Goal: Entertainment & Leisure: Browse casually

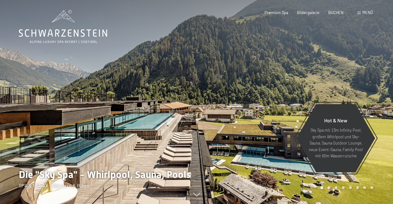
click at [360, 13] on span at bounding box center [358, 13] width 3 height 3
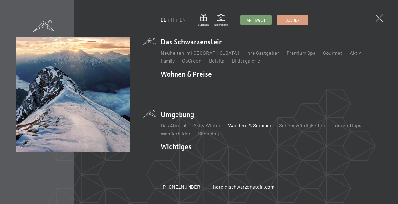
click at [259, 122] on link "Wandern & Sommer" at bounding box center [249, 125] width 43 height 6
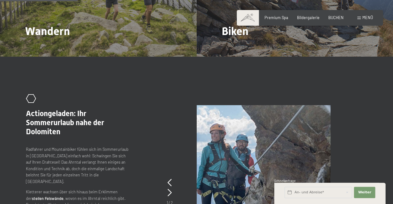
scroll to position [532, 0]
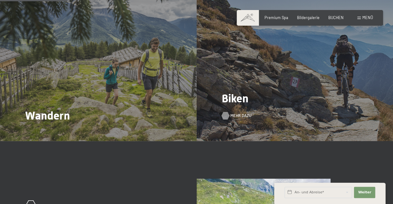
click at [236, 114] on span "Mehr dazu" at bounding box center [240, 116] width 21 height 6
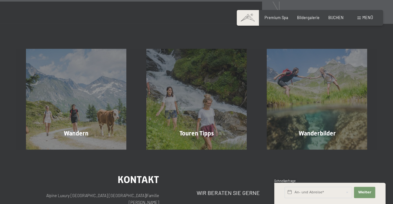
scroll to position [1457, 0]
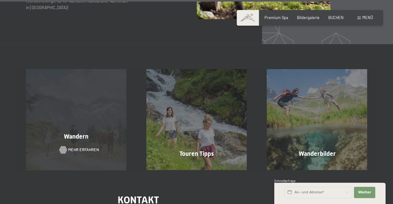
click at [81, 147] on span "Mehr erfahren" at bounding box center [83, 150] width 31 height 6
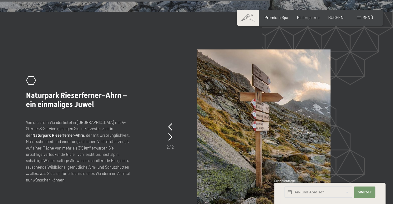
scroll to position [1363, 0]
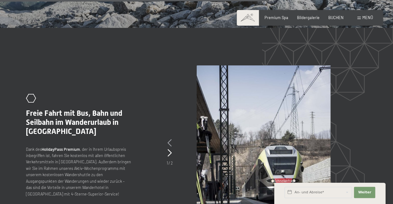
click at [168, 139] on icon at bounding box center [170, 143] width 4 height 8
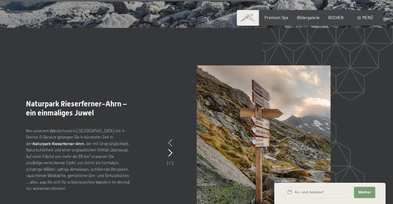
click at [171, 139] on icon at bounding box center [170, 143] width 4 height 8
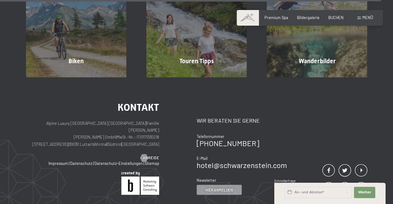
scroll to position [1956, 0]
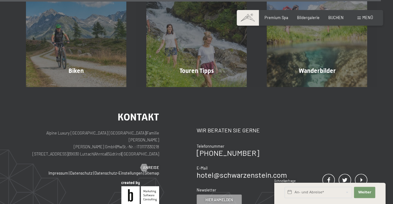
click at [361, 16] on div "Menü" at bounding box center [365, 18] width 16 height 6
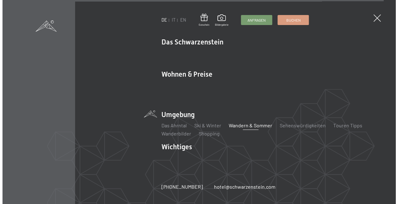
scroll to position [1964, 0]
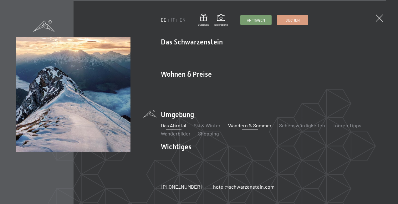
click at [174, 123] on link "Das Ahrntal" at bounding box center [173, 125] width 25 height 6
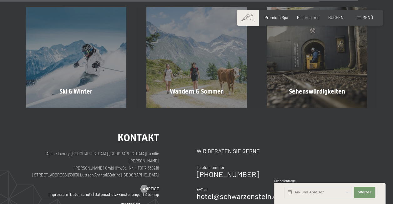
scroll to position [1564, 0]
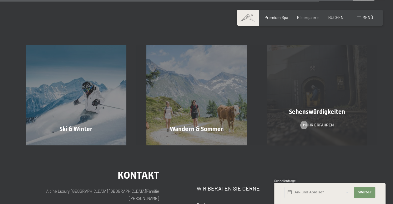
click at [307, 114] on div "Sehenswürdigkeiten Mehr erfahren" at bounding box center [317, 95] width 120 height 100
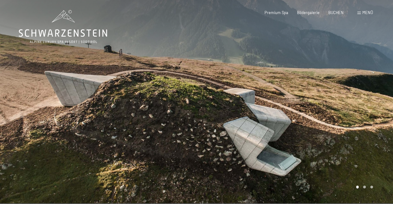
click at [337, 98] on div at bounding box center [295, 101] width 197 height 203
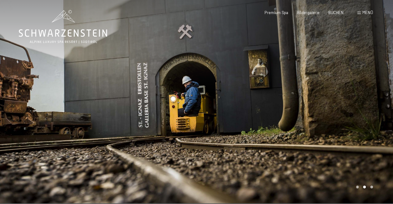
click at [337, 98] on div at bounding box center [295, 101] width 197 height 203
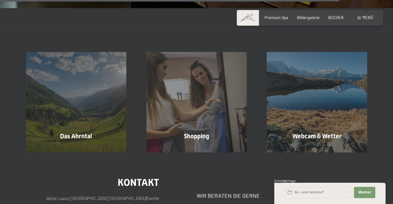
scroll to position [1101, 0]
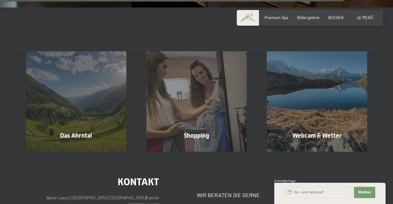
click at [365, 18] on span "Menü" at bounding box center [367, 17] width 11 height 5
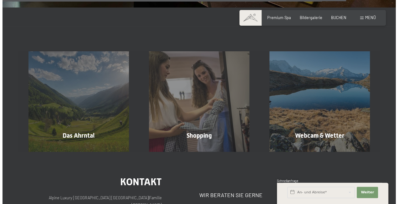
scroll to position [1110, 0]
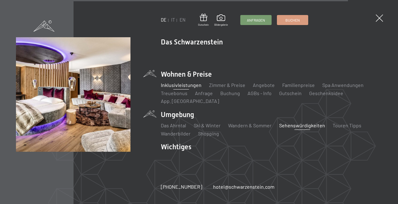
click at [182, 88] on link "Inklusivleistungen" at bounding box center [181, 85] width 41 height 6
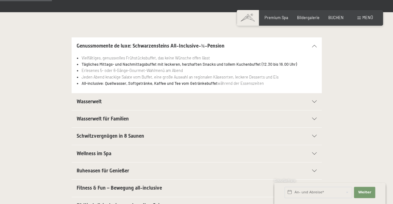
scroll to position [125, 0]
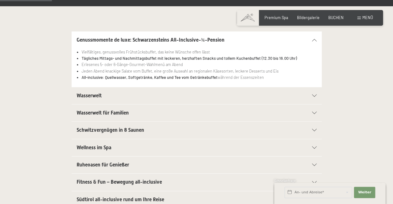
click at [314, 93] on div "Wasserwelt" at bounding box center [197, 95] width 240 height 17
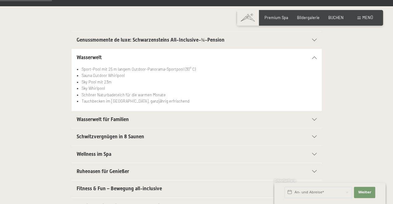
click at [310, 117] on div "Wasserwelt für Familien" at bounding box center [197, 119] width 240 height 17
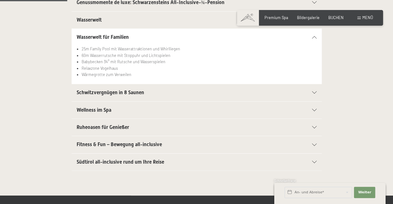
scroll to position [175, 0]
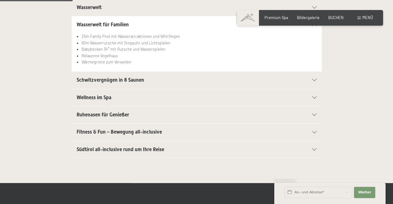
click at [312, 129] on div "Fitness & Fun – Bewegung all-inclusive" at bounding box center [197, 132] width 240 height 17
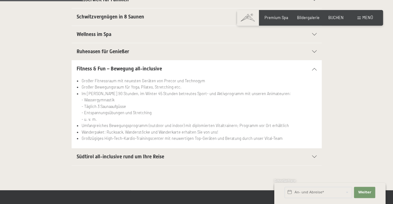
scroll to position [213, 0]
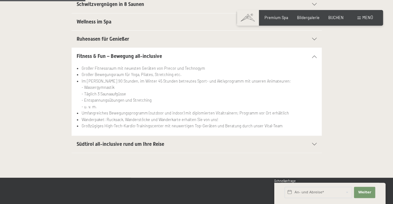
click at [313, 143] on icon at bounding box center [314, 144] width 5 height 3
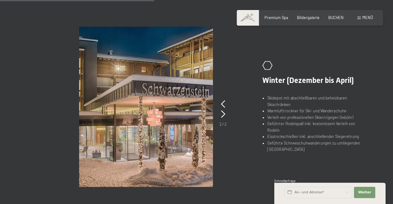
scroll to position [375, 0]
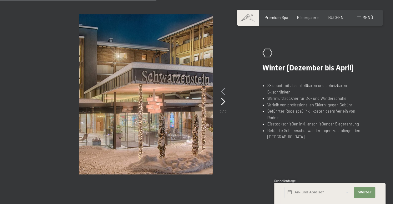
click at [223, 90] on icon at bounding box center [223, 92] width 4 height 8
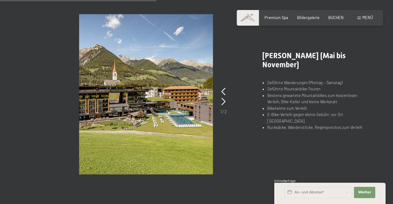
click at [308, 143] on div ".st0{fill:none;stroke:#FFFFFF;stroke-width:2;stroke-linecap:round;stroke-miterl…" at bounding box center [196, 94] width 341 height 160
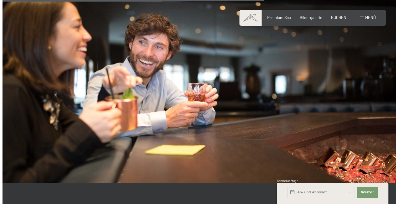
scroll to position [620, 0]
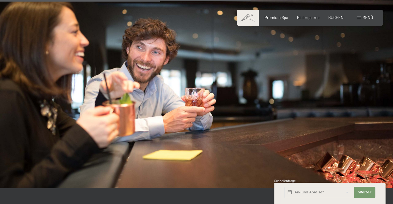
click at [362, 20] on div "Menü" at bounding box center [365, 18] width 16 height 6
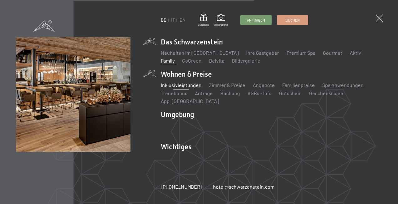
click at [174, 58] on link "Family" at bounding box center [168, 61] width 14 height 6
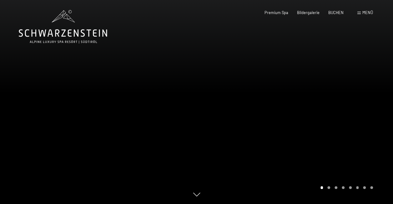
click at [356, 107] on div at bounding box center [295, 102] width 197 height 204
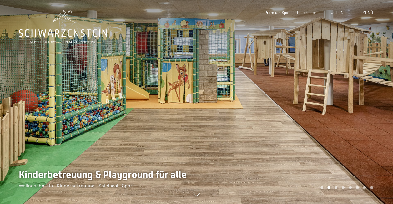
click at [356, 107] on div at bounding box center [295, 102] width 197 height 204
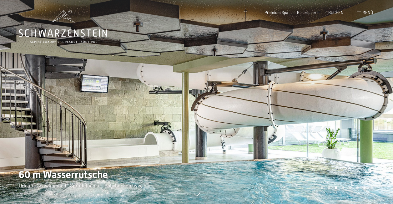
click at [356, 107] on div at bounding box center [295, 102] width 197 height 204
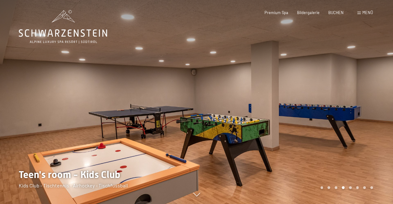
click at [356, 107] on div at bounding box center [295, 102] width 197 height 204
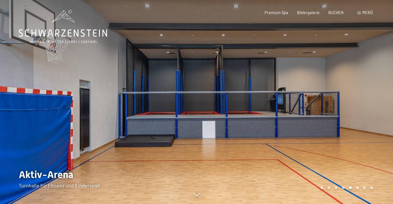
click at [356, 107] on div at bounding box center [295, 102] width 197 height 204
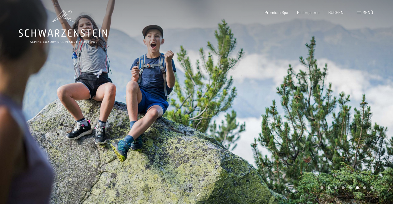
click at [356, 107] on div at bounding box center [295, 102] width 197 height 204
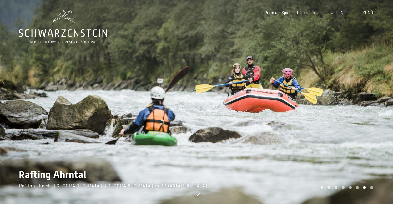
click at [356, 107] on div at bounding box center [295, 102] width 197 height 204
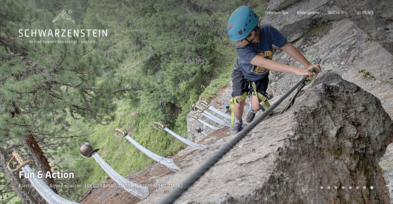
click at [356, 107] on div at bounding box center [295, 102] width 197 height 204
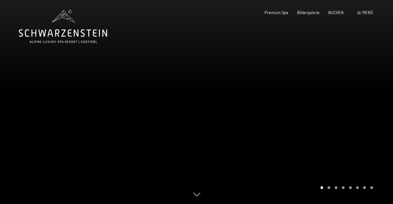
click at [356, 107] on div at bounding box center [295, 102] width 197 height 204
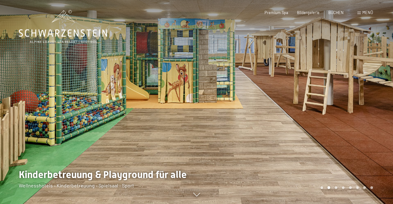
click at [356, 107] on div at bounding box center [295, 102] width 197 height 204
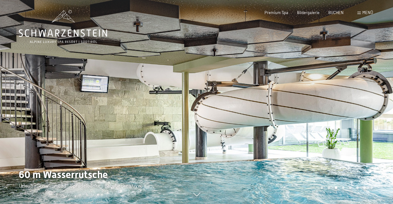
click at [356, 107] on div at bounding box center [295, 102] width 197 height 204
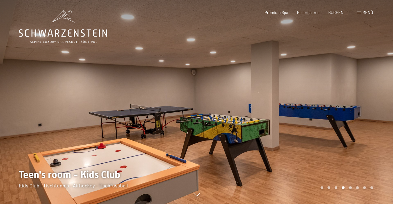
click at [356, 107] on div at bounding box center [295, 102] width 197 height 204
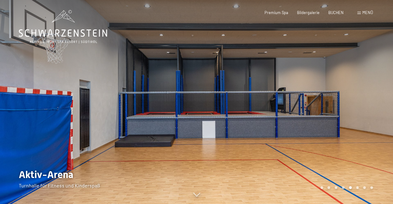
click at [356, 107] on div at bounding box center [295, 102] width 197 height 204
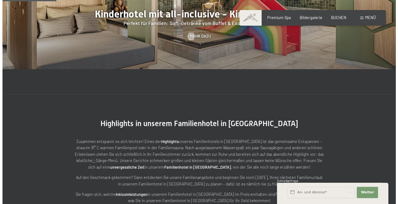
scroll to position [499, 0]
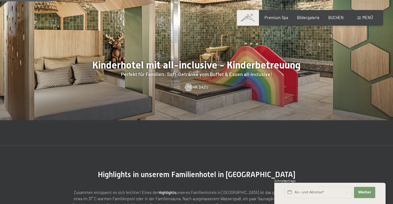
click at [360, 19] on div "Menü" at bounding box center [365, 18] width 16 height 6
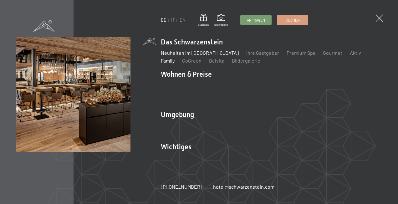
click at [195, 56] on link "Neuheiten im [GEOGRAPHIC_DATA]" at bounding box center [200, 53] width 78 height 6
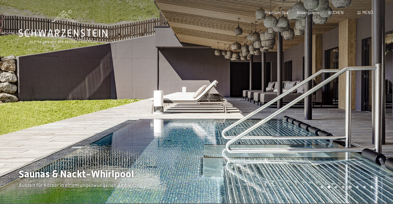
click at [377, 89] on div at bounding box center [295, 101] width 197 height 203
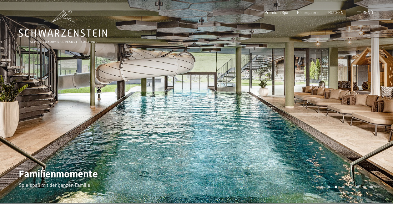
click at [378, 101] on div at bounding box center [295, 101] width 197 height 203
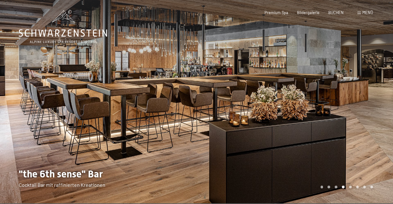
click at [378, 101] on div at bounding box center [295, 101] width 197 height 203
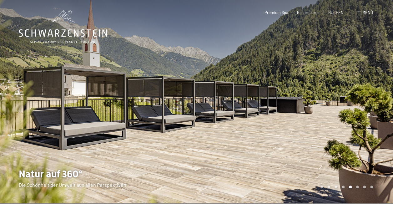
click at [378, 101] on div at bounding box center [295, 101] width 197 height 203
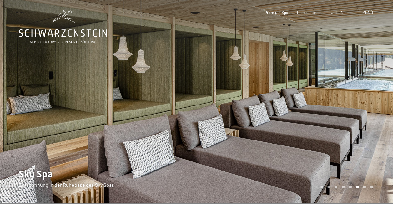
click at [378, 101] on div at bounding box center [295, 101] width 197 height 203
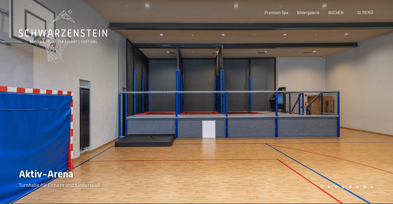
click at [378, 101] on div at bounding box center [295, 101] width 197 height 203
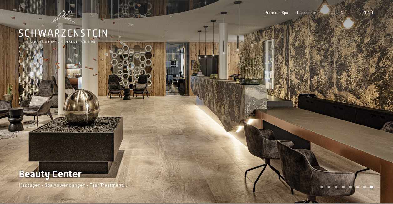
click at [378, 101] on div at bounding box center [295, 101] width 197 height 203
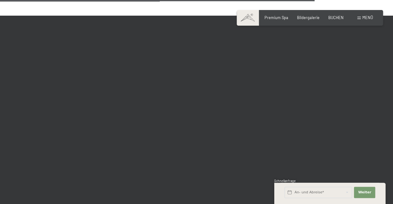
scroll to position [1603, 0]
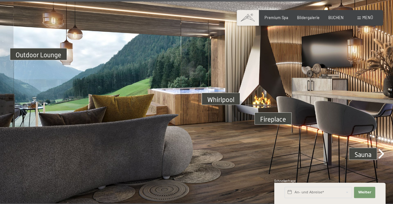
click at [216, 94] on img at bounding box center [196, 92] width 393 height 221
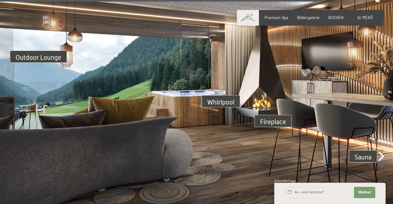
scroll to position [1617, 0]
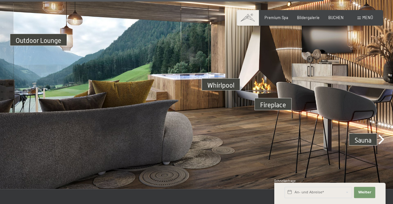
click at [378, 133] on img at bounding box center [196, 78] width 393 height 221
click at [382, 131] on img at bounding box center [196, 78] width 393 height 221
click at [367, 133] on img at bounding box center [196, 78] width 393 height 221
click at [276, 96] on img at bounding box center [196, 78] width 393 height 221
click at [220, 76] on img at bounding box center [196, 78] width 393 height 221
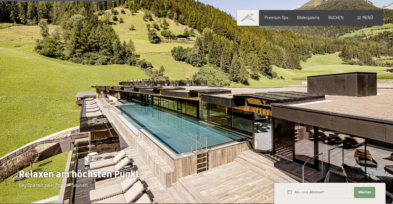
scroll to position [909, 0]
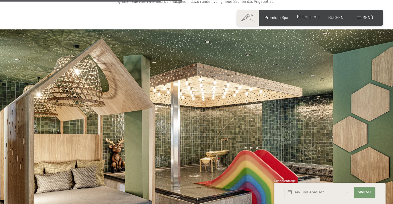
click at [310, 19] on span "Bildergalerie" at bounding box center [308, 16] width 23 height 5
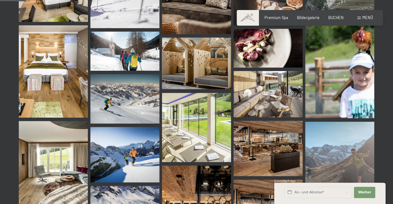
scroll to position [363, 0]
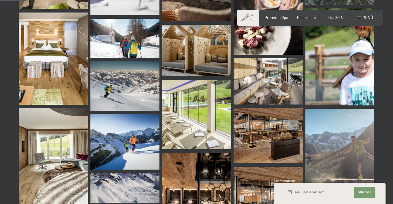
click at [276, 79] on img at bounding box center [268, 81] width 69 height 46
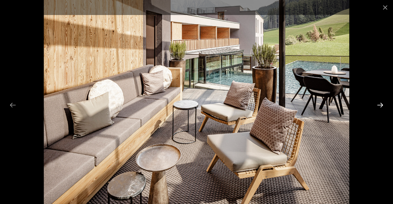
click at [378, 102] on button "Next slide" at bounding box center [380, 105] width 13 height 12
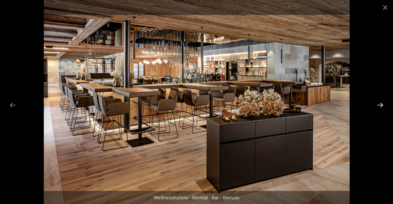
click at [378, 102] on button "Next slide" at bounding box center [380, 105] width 13 height 12
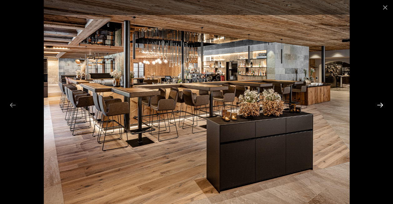
click at [378, 102] on button "Next slide" at bounding box center [380, 105] width 13 height 12
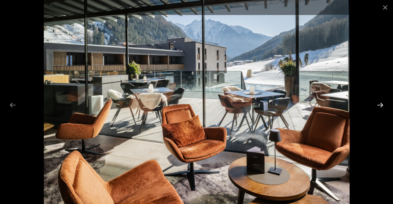
click at [378, 102] on button "Next slide" at bounding box center [380, 105] width 13 height 12
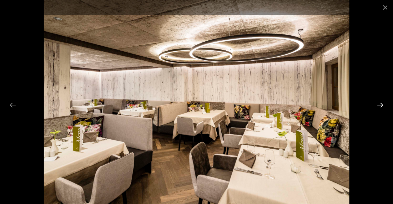
click at [378, 102] on button "Next slide" at bounding box center [380, 105] width 13 height 12
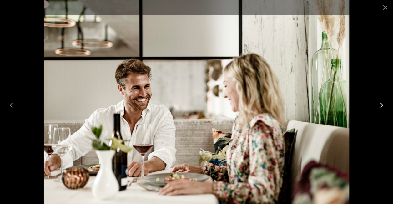
click at [378, 102] on button "Next slide" at bounding box center [380, 105] width 13 height 12
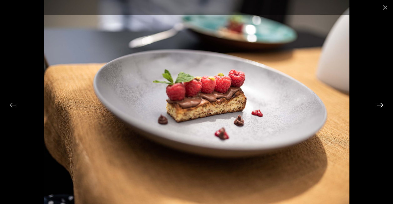
click at [378, 102] on button "Next slide" at bounding box center [380, 105] width 13 height 12
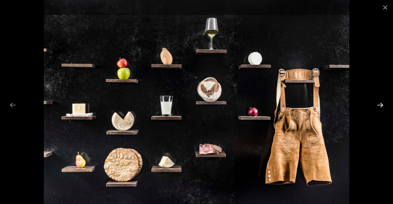
click at [378, 102] on button "Next slide" at bounding box center [380, 105] width 13 height 12
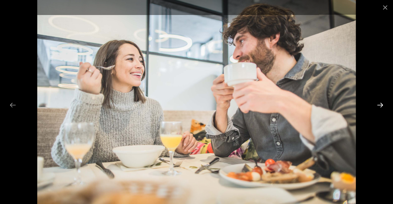
click at [378, 102] on button "Next slide" at bounding box center [380, 105] width 13 height 12
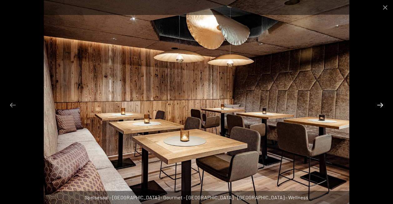
click at [378, 102] on button "Next slide" at bounding box center [380, 105] width 13 height 12
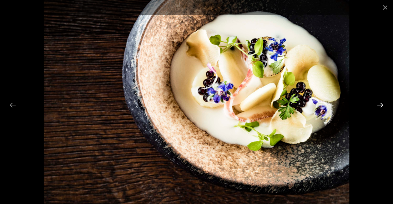
click at [378, 102] on button "Next slide" at bounding box center [380, 105] width 13 height 12
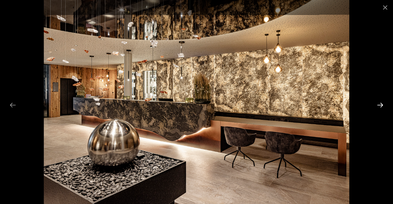
click at [378, 102] on button "Next slide" at bounding box center [380, 105] width 13 height 12
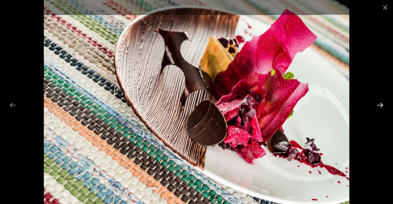
click at [378, 102] on button "Next slide" at bounding box center [380, 105] width 13 height 12
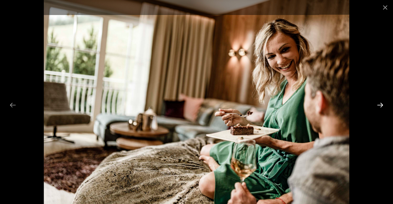
click at [385, 103] on button "Next slide" at bounding box center [380, 105] width 13 height 12
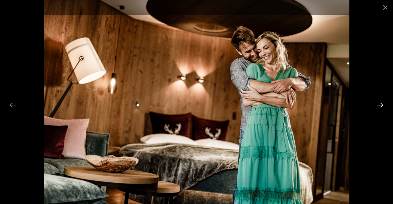
click at [385, 103] on button "Next slide" at bounding box center [380, 105] width 13 height 12
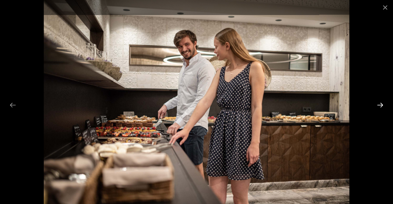
click at [385, 103] on button "Next slide" at bounding box center [380, 105] width 13 height 12
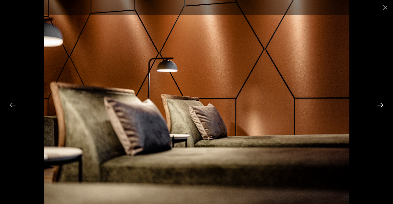
click at [381, 101] on button "Next slide" at bounding box center [380, 105] width 13 height 12
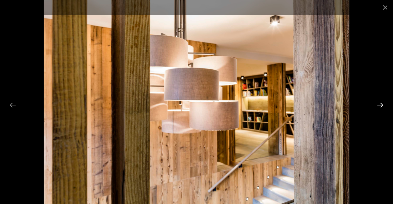
click at [381, 101] on button "Next slide" at bounding box center [380, 105] width 13 height 12
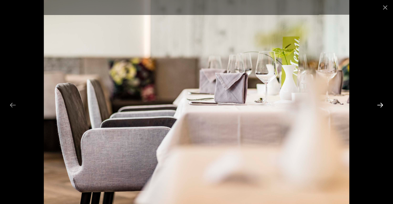
click at [381, 101] on button "Next slide" at bounding box center [380, 105] width 13 height 12
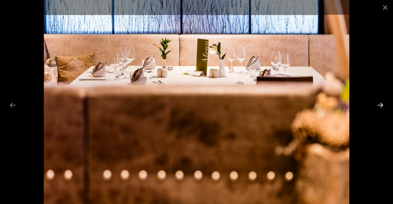
click at [381, 101] on button "Next slide" at bounding box center [380, 105] width 13 height 12
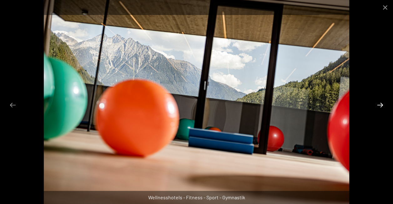
click at [381, 101] on button "Next slide" at bounding box center [380, 105] width 13 height 12
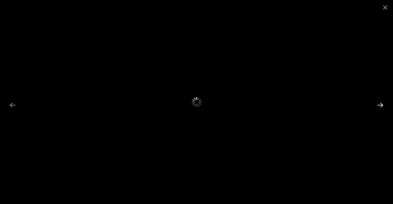
click at [381, 101] on button "Next slide" at bounding box center [380, 105] width 13 height 12
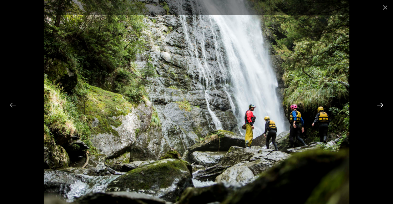
click at [381, 101] on button "Next slide" at bounding box center [380, 105] width 13 height 12
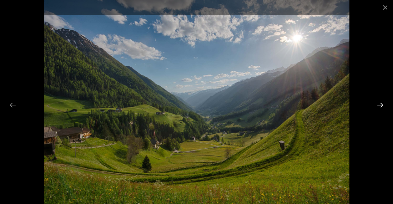
click at [381, 101] on button "Next slide" at bounding box center [380, 105] width 13 height 12
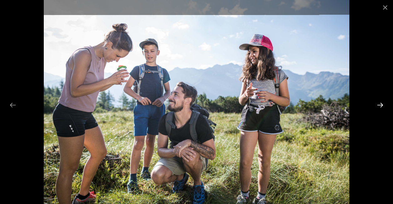
click at [381, 101] on button "Next slide" at bounding box center [380, 105] width 13 height 12
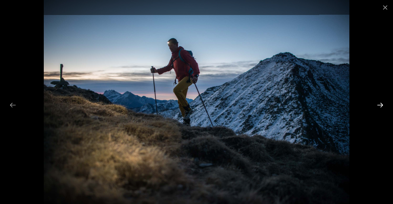
click at [381, 101] on button "Next slide" at bounding box center [380, 105] width 13 height 12
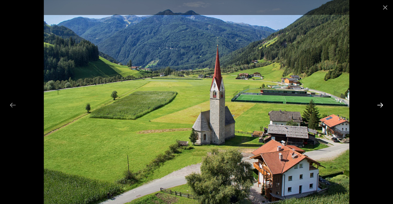
click at [381, 101] on button "Next slide" at bounding box center [380, 105] width 13 height 12
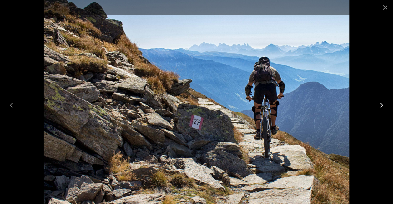
click at [381, 101] on button "Next slide" at bounding box center [380, 105] width 13 height 12
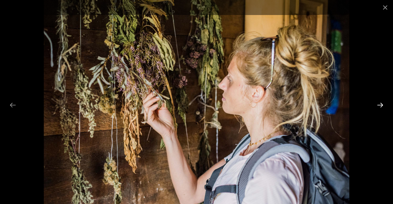
click at [381, 101] on button "Next slide" at bounding box center [380, 105] width 13 height 12
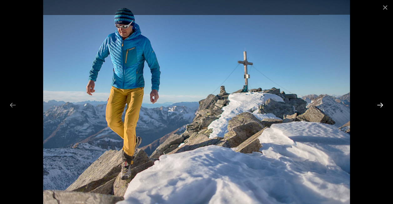
click at [381, 101] on button "Next slide" at bounding box center [380, 105] width 13 height 12
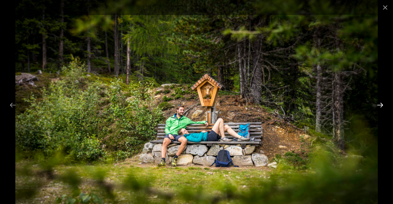
click at [381, 101] on button "Next slide" at bounding box center [380, 105] width 13 height 12
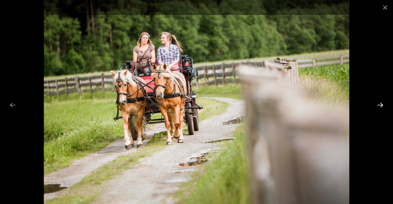
click at [381, 101] on button "Next slide" at bounding box center [380, 105] width 13 height 12
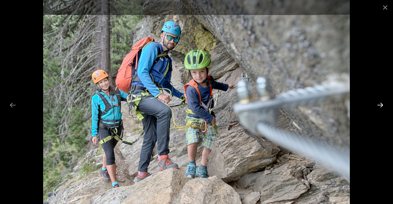
click at [381, 101] on button "Next slide" at bounding box center [380, 105] width 13 height 12
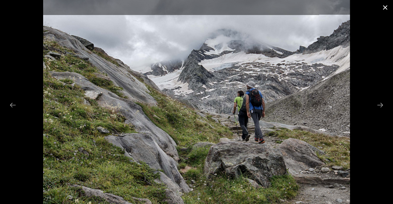
click at [386, 11] on button "Close gallery" at bounding box center [385, 7] width 16 height 15
